Goal: Find specific page/section: Find specific page/section

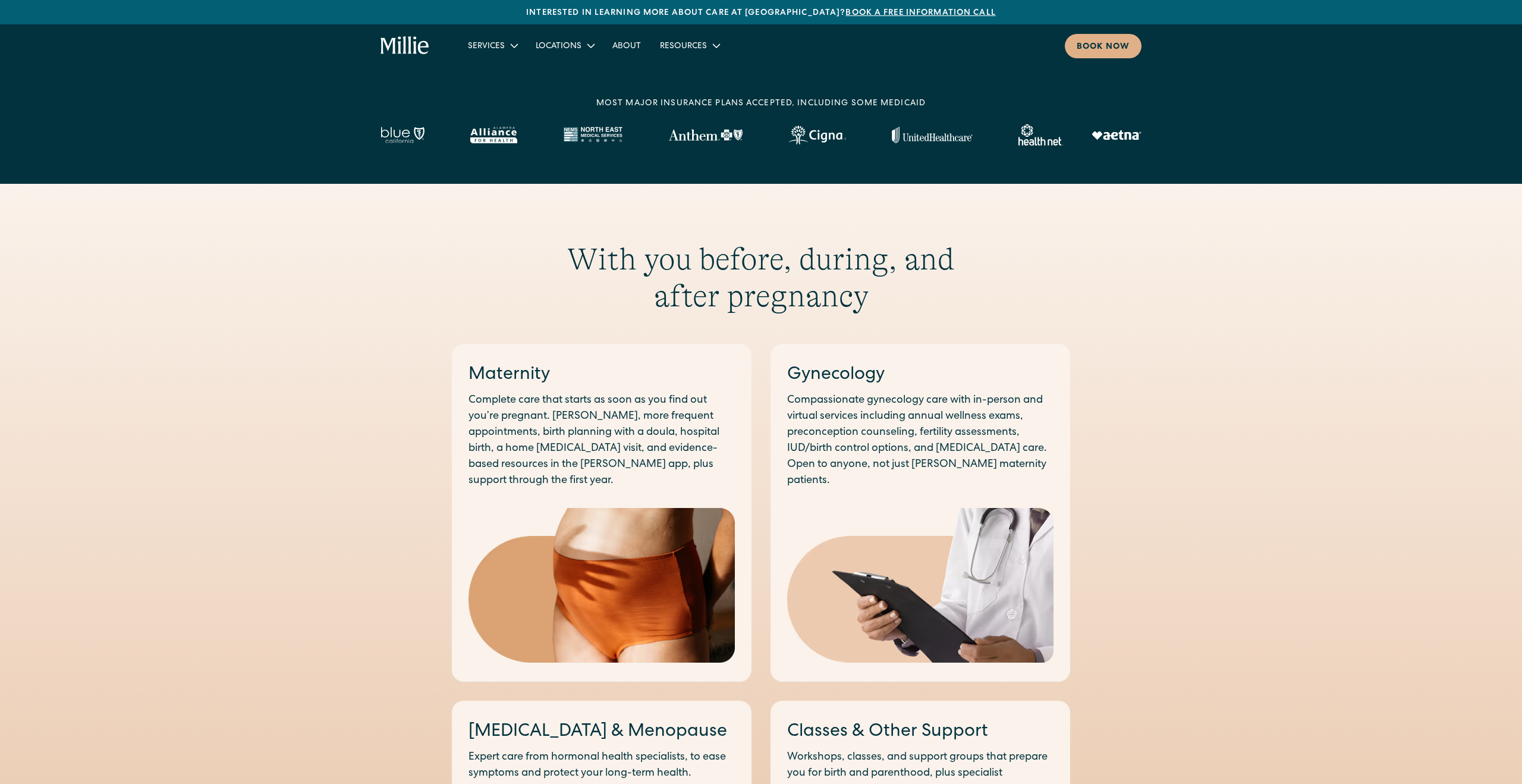
scroll to position [408, 0]
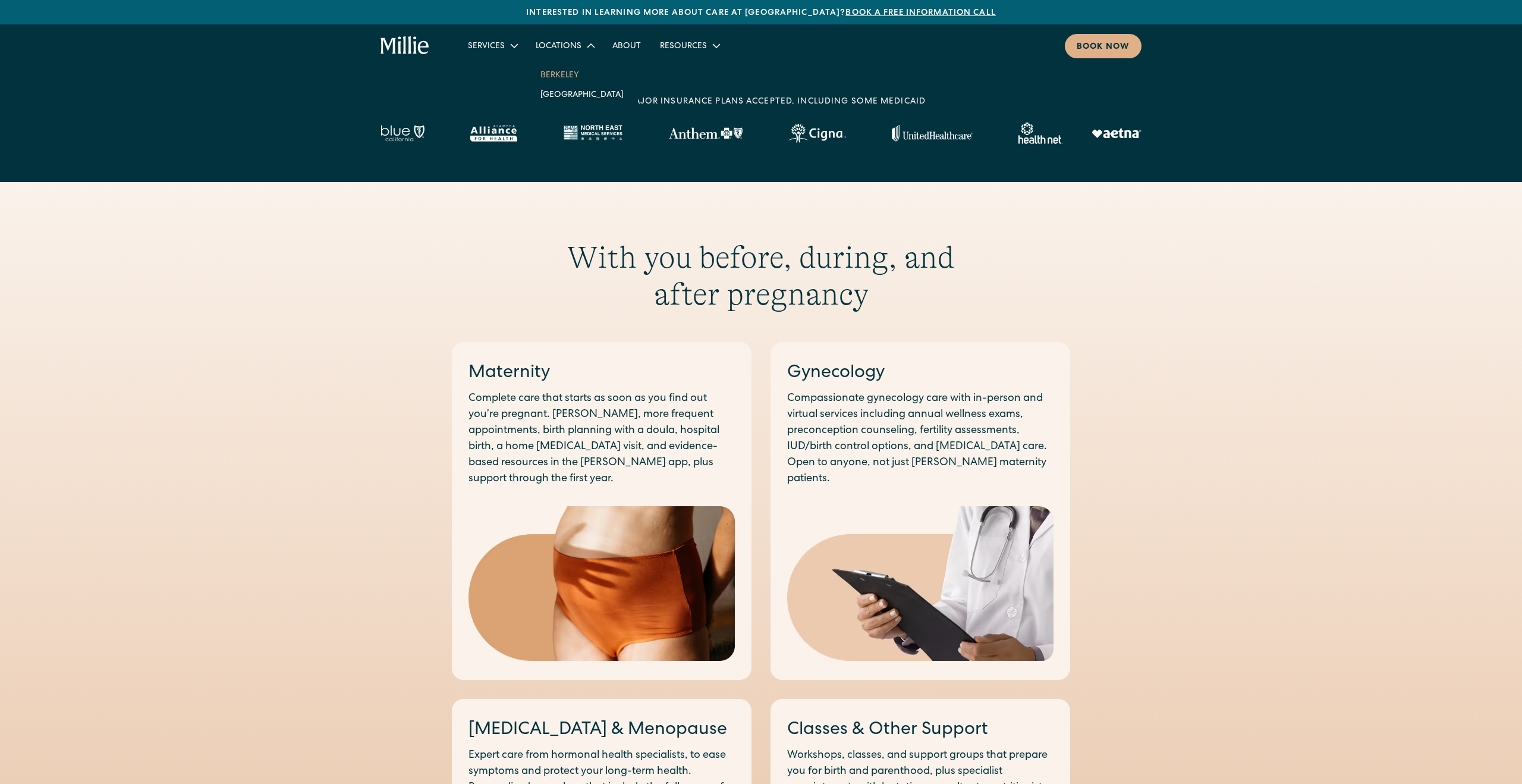
click at [567, 78] on link "Berkeley" at bounding box center [582, 75] width 102 height 20
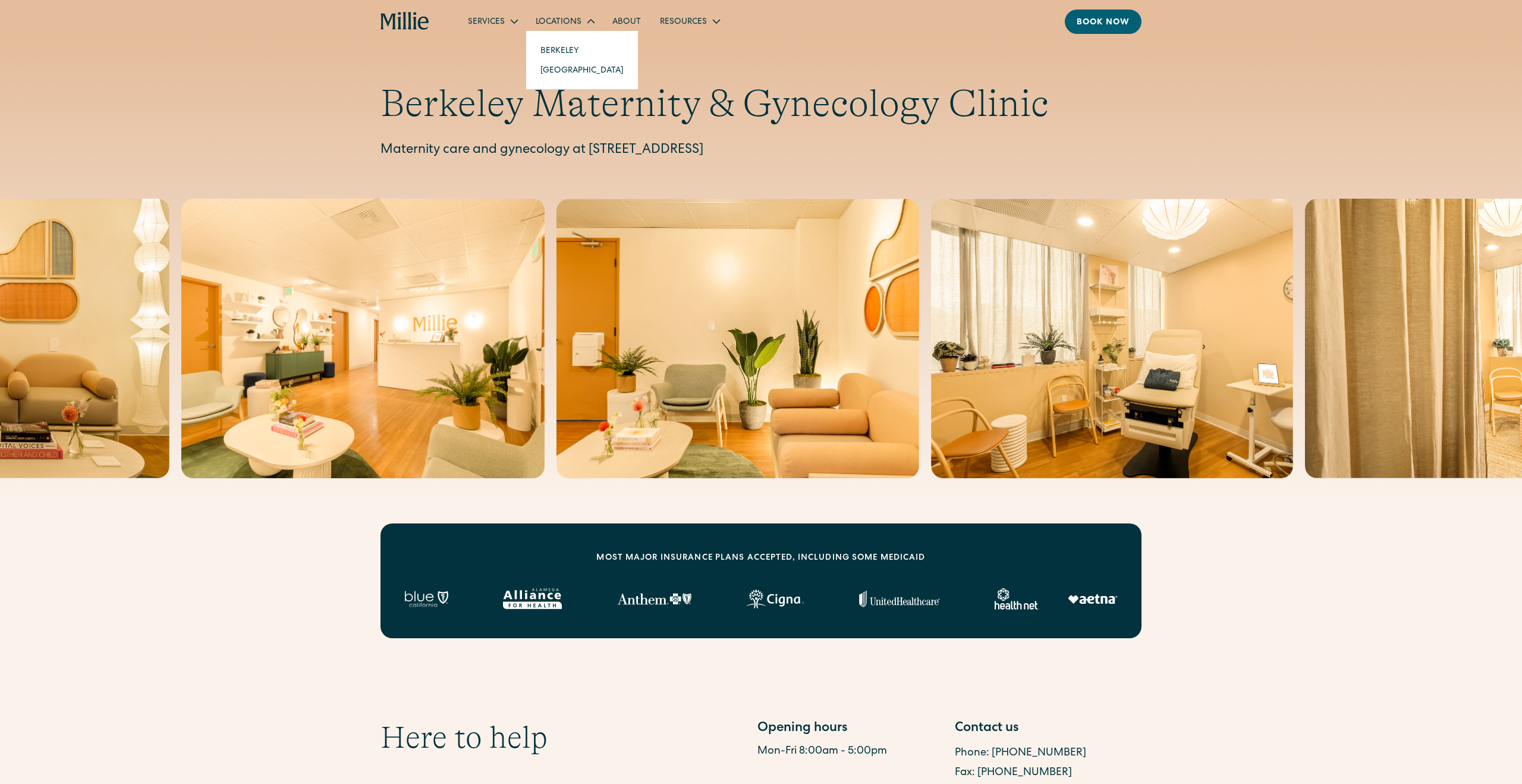
click at [557, 48] on link "Berkeley" at bounding box center [582, 50] width 102 height 20
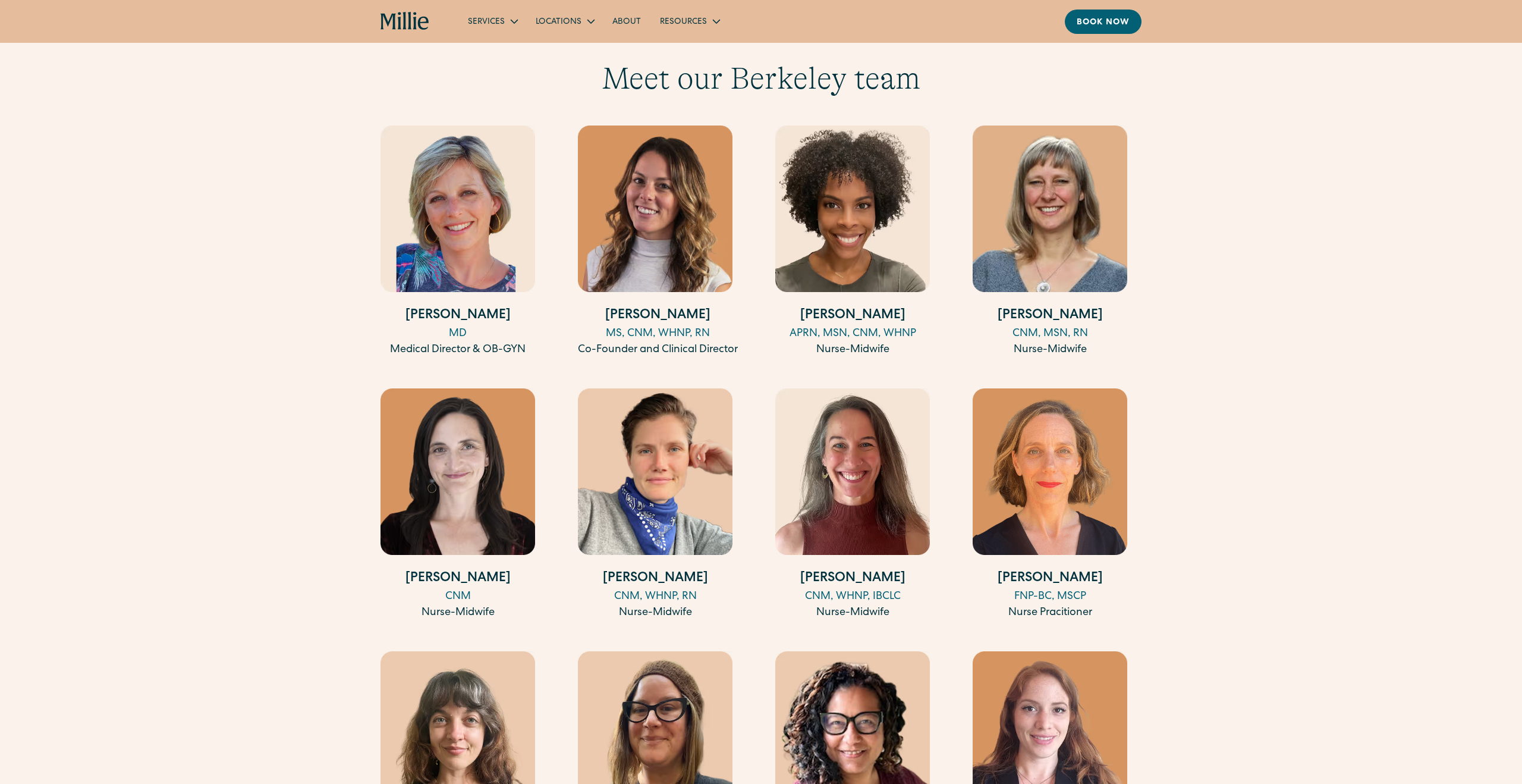
scroll to position [1278, 0]
